Goal: Contribute content

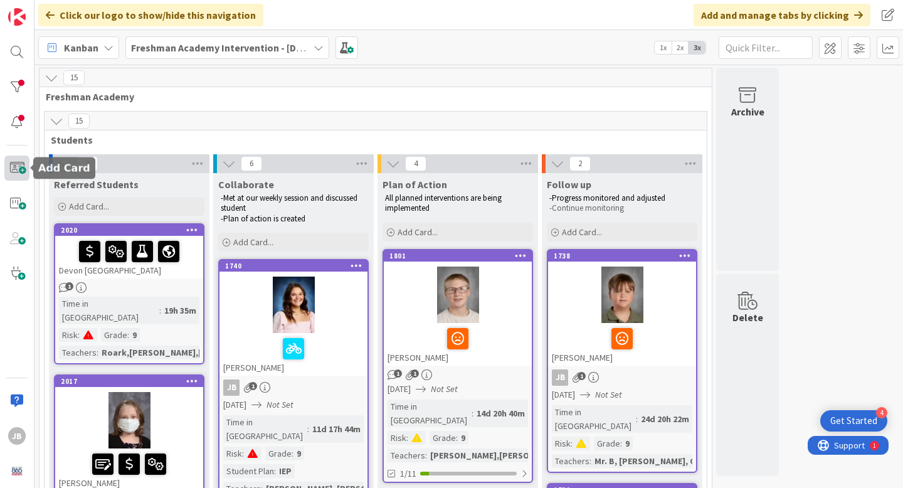
click at [19, 169] on span at bounding box center [16, 167] width 25 height 25
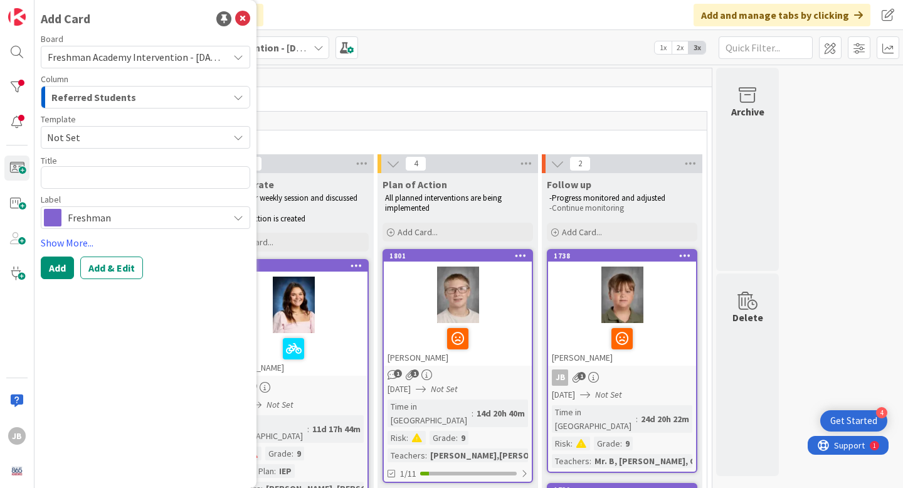
type textarea "x"
type textarea "C"
type textarea "x"
type textarea "Ca"
type textarea "x"
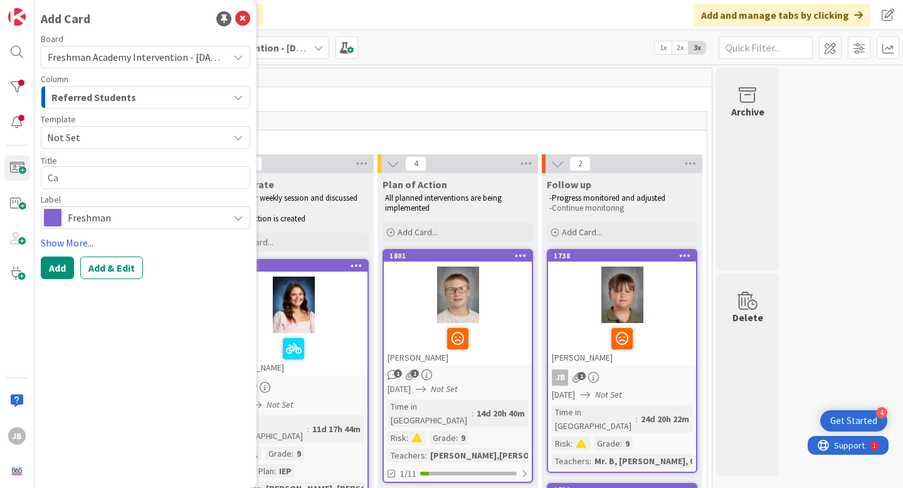
type textarea "Car"
type textarea "x"
type textarea "Cart"
type textarea "x"
type textarea "Carte"
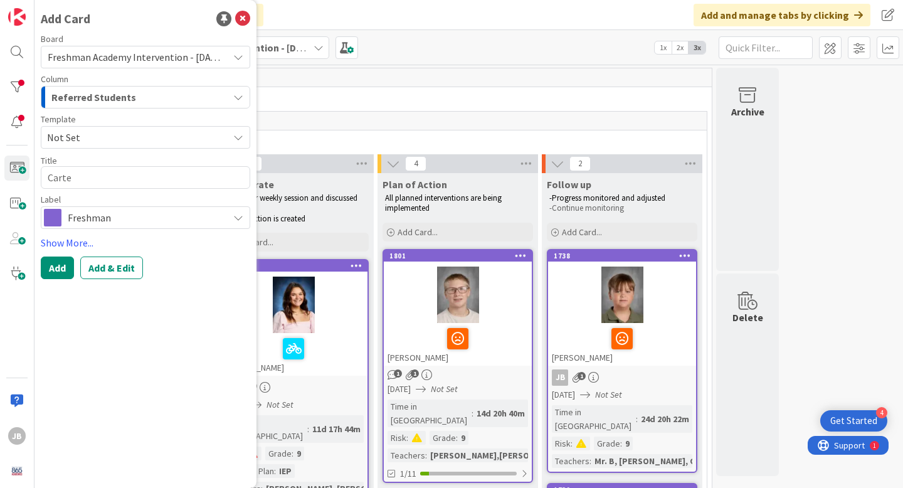
type textarea "x"
type textarea "[PERSON_NAME]"
type textarea "x"
type textarea "[PERSON_NAME]"
type textarea "x"
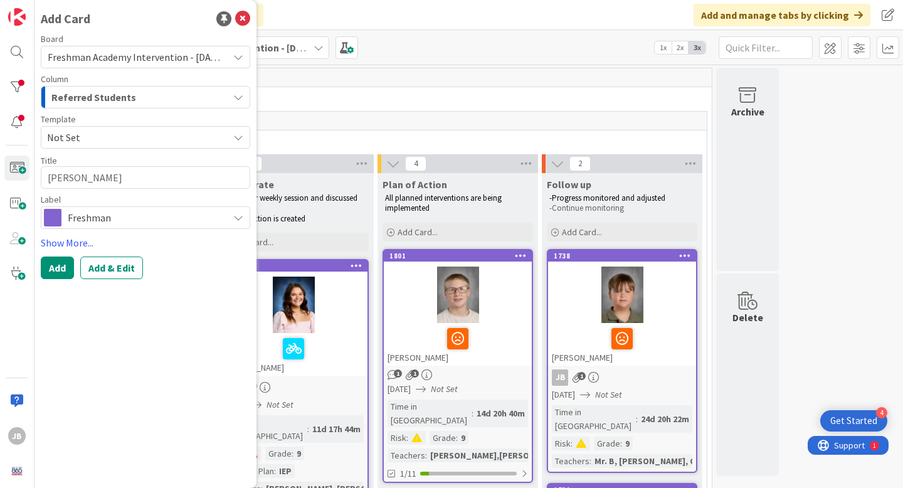
type textarea "[PERSON_NAME]"
type textarea "x"
type textarea "[PERSON_NAME]"
type textarea "x"
type textarea "[PERSON_NAME]"
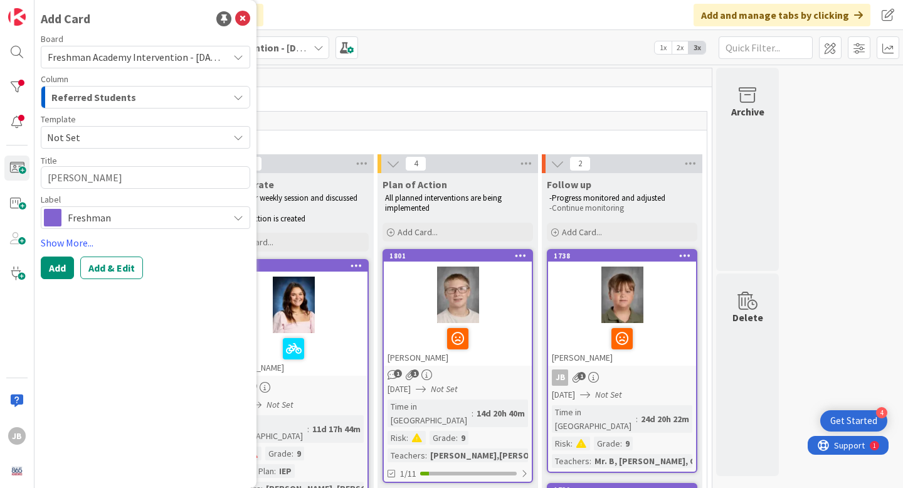
type textarea "x"
type textarea "[PERSON_NAME]"
type textarea "x"
type textarea "[PERSON_NAME]"
type textarea "x"
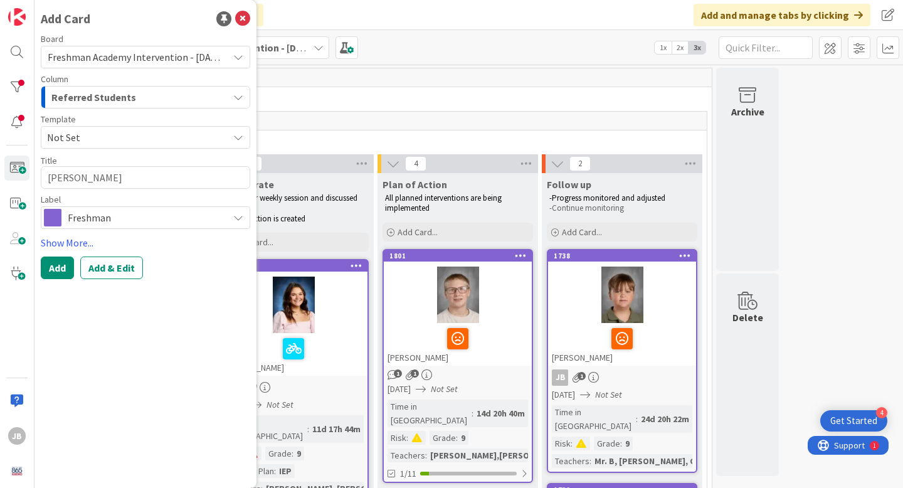
type textarea "[PERSON_NAME]"
type textarea "x"
type textarea "[PERSON_NAME]"
type textarea "x"
type textarea "[PERSON_NAME]"
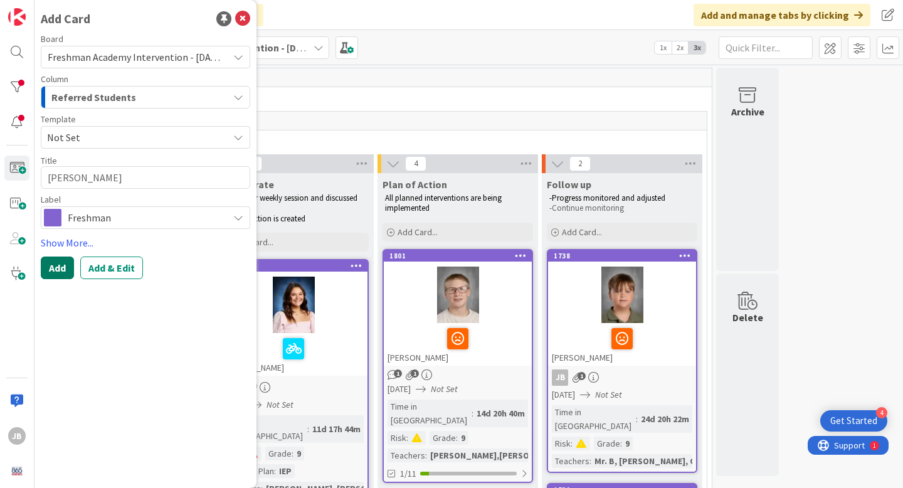
click at [58, 267] on button "Add" at bounding box center [57, 267] width 33 height 23
click at [66, 269] on button "Add" at bounding box center [57, 267] width 33 height 23
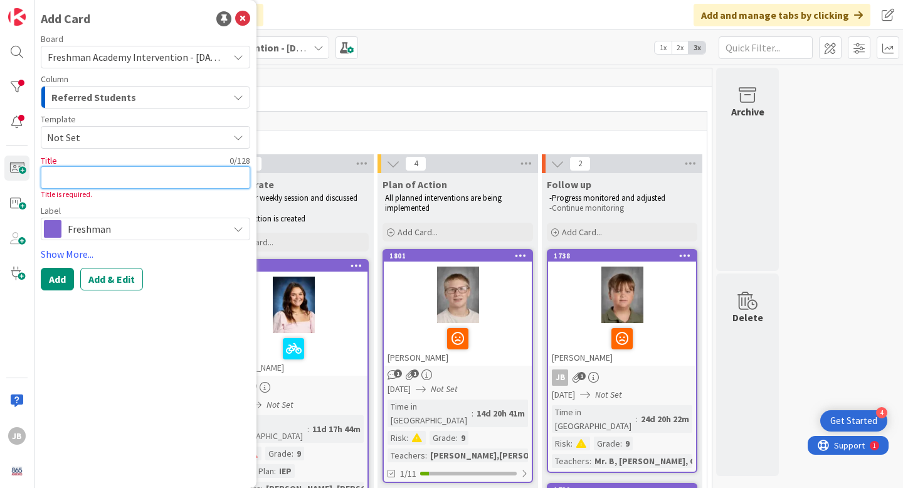
click at [92, 184] on textarea at bounding box center [145, 177] width 209 height 23
click at [240, 21] on icon at bounding box center [242, 18] width 15 height 15
